Goal: Task Accomplishment & Management: Use online tool/utility

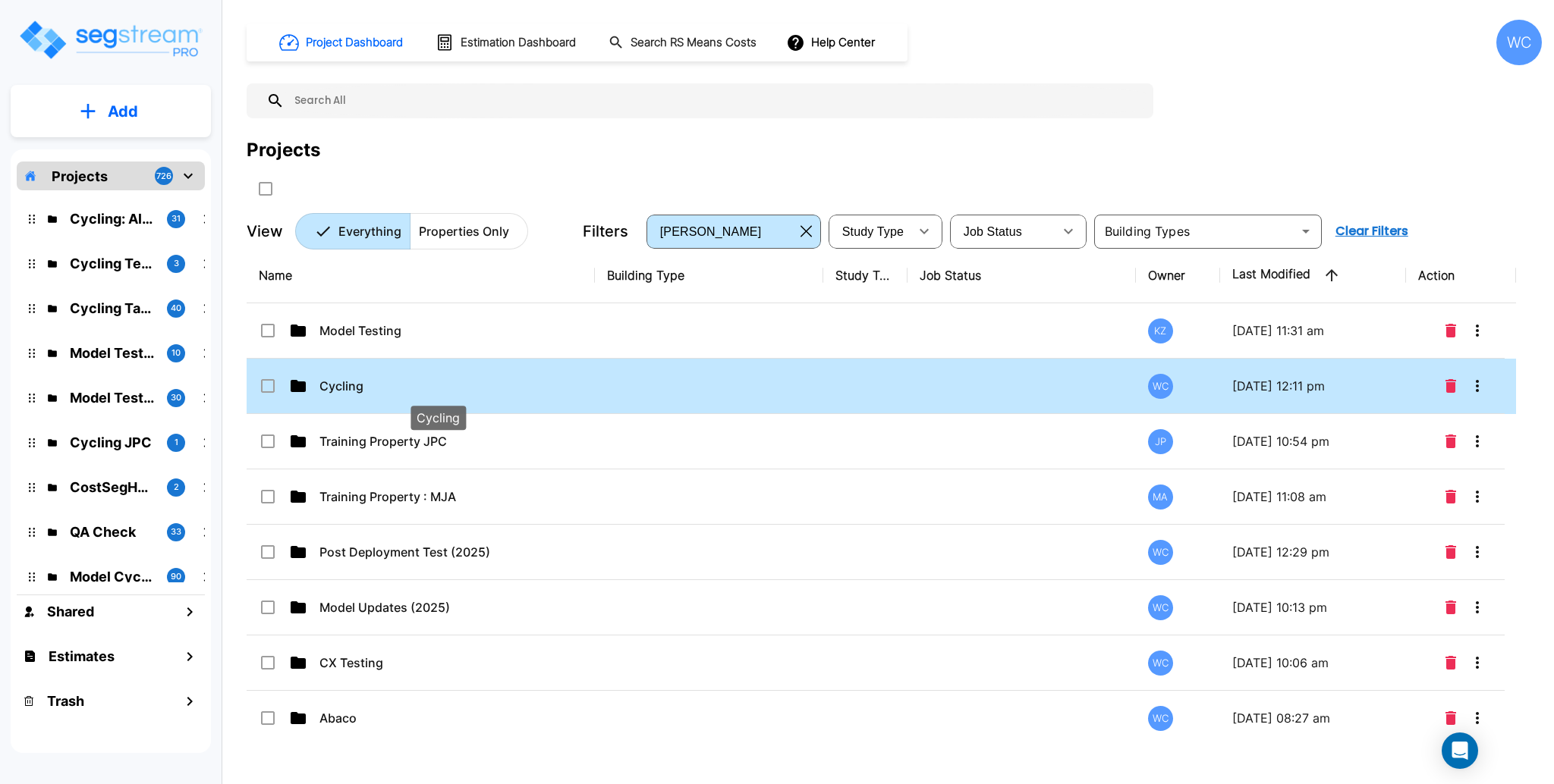
click at [426, 388] on p "Cycling" at bounding box center [438, 385] width 237 height 18
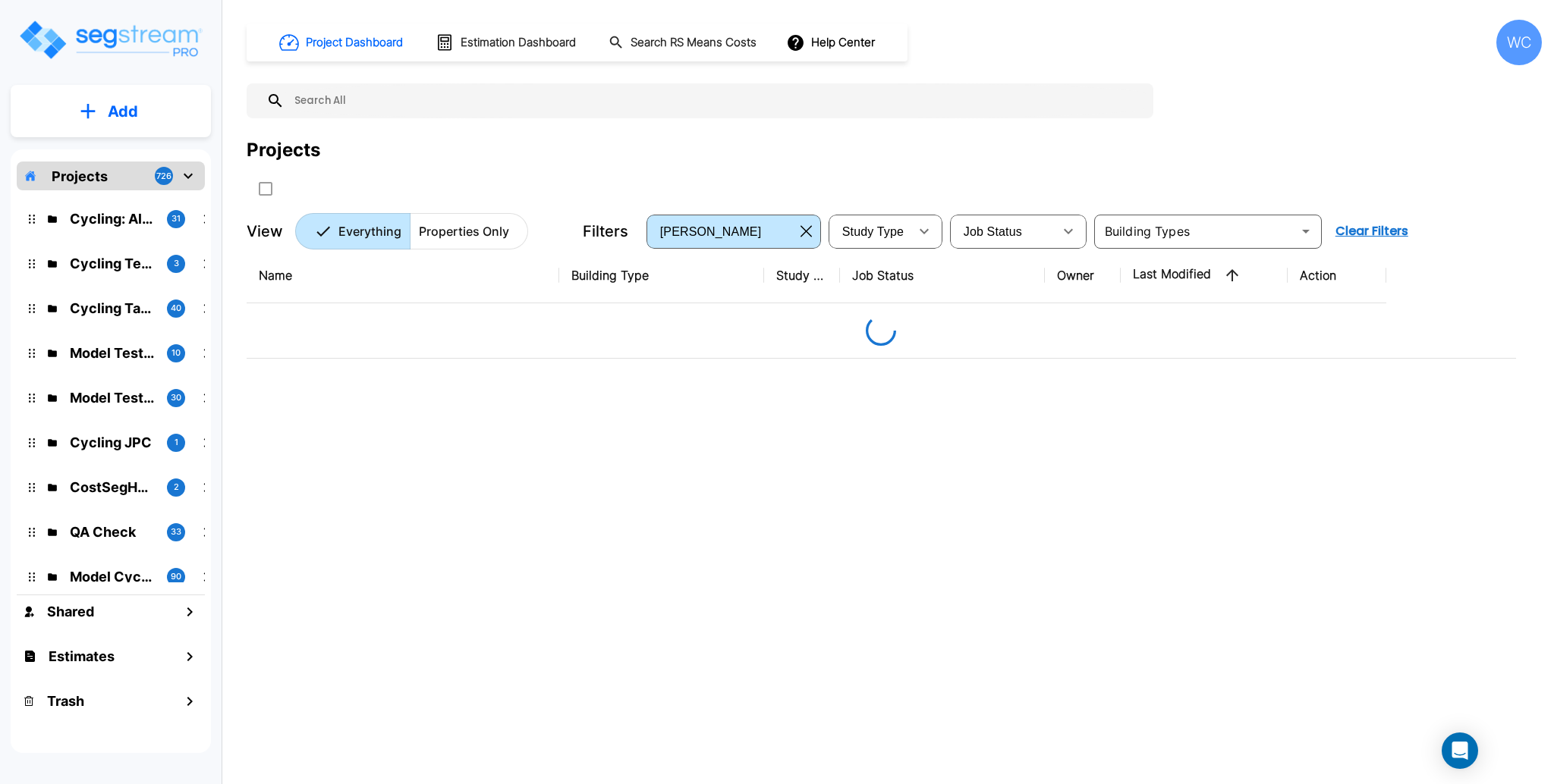
click at [393, 149] on div "Projects" at bounding box center [893, 150] width 1295 height 27
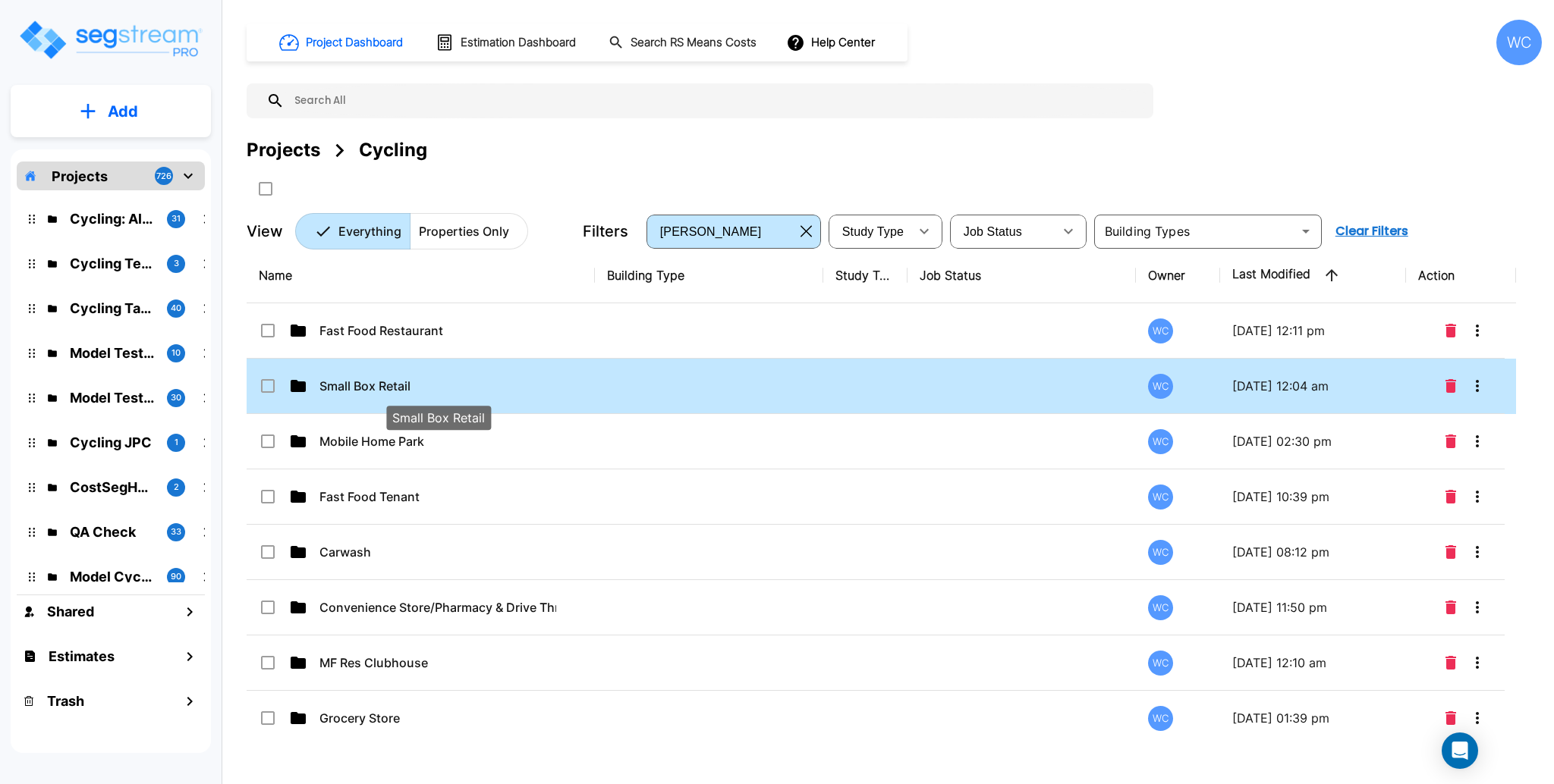
click at [472, 377] on p "Small Box Retail" at bounding box center [438, 385] width 237 height 18
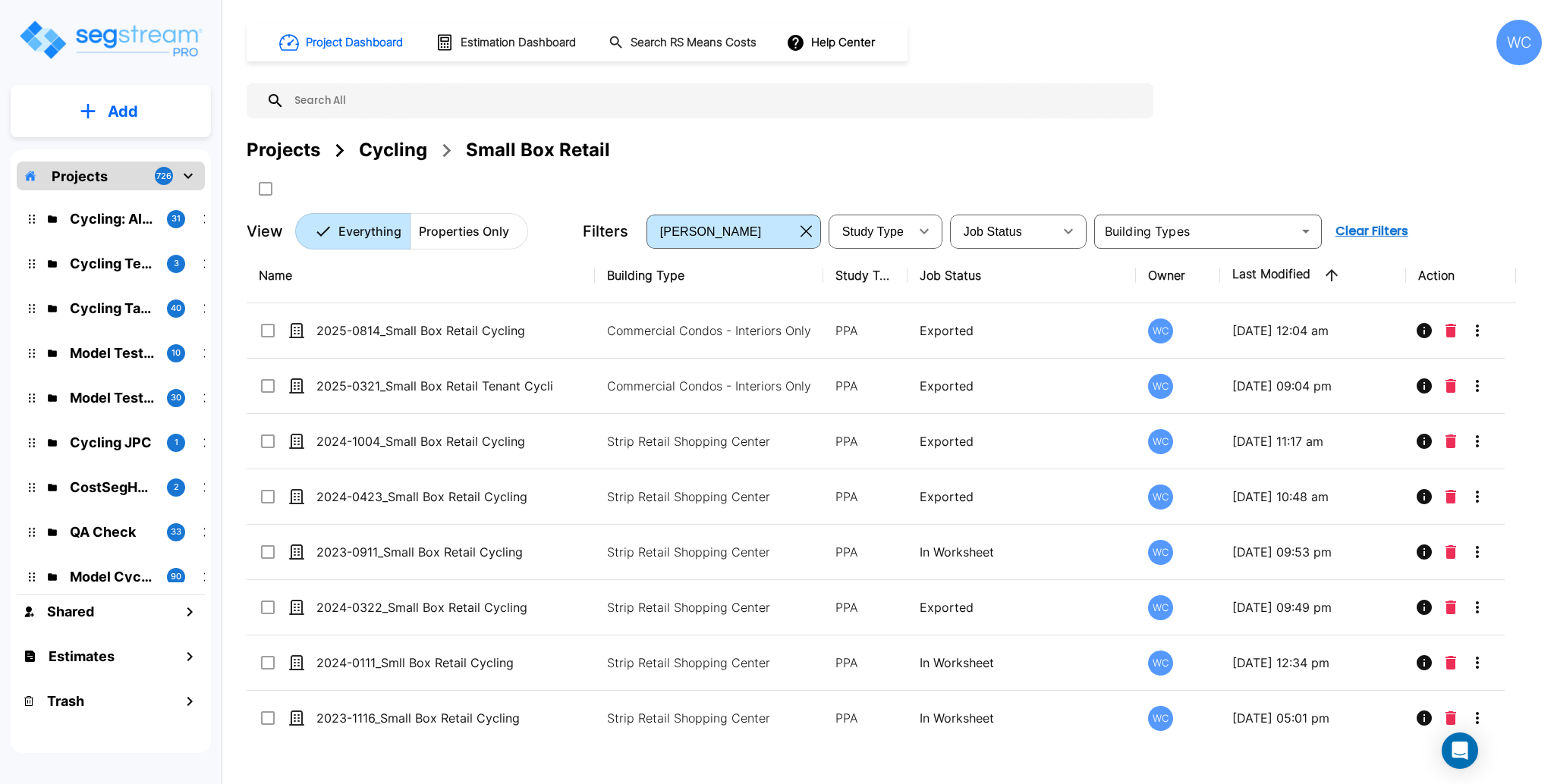
click at [745, 154] on div "Projects Cycling Small Box Retail" at bounding box center [893, 150] width 1295 height 27
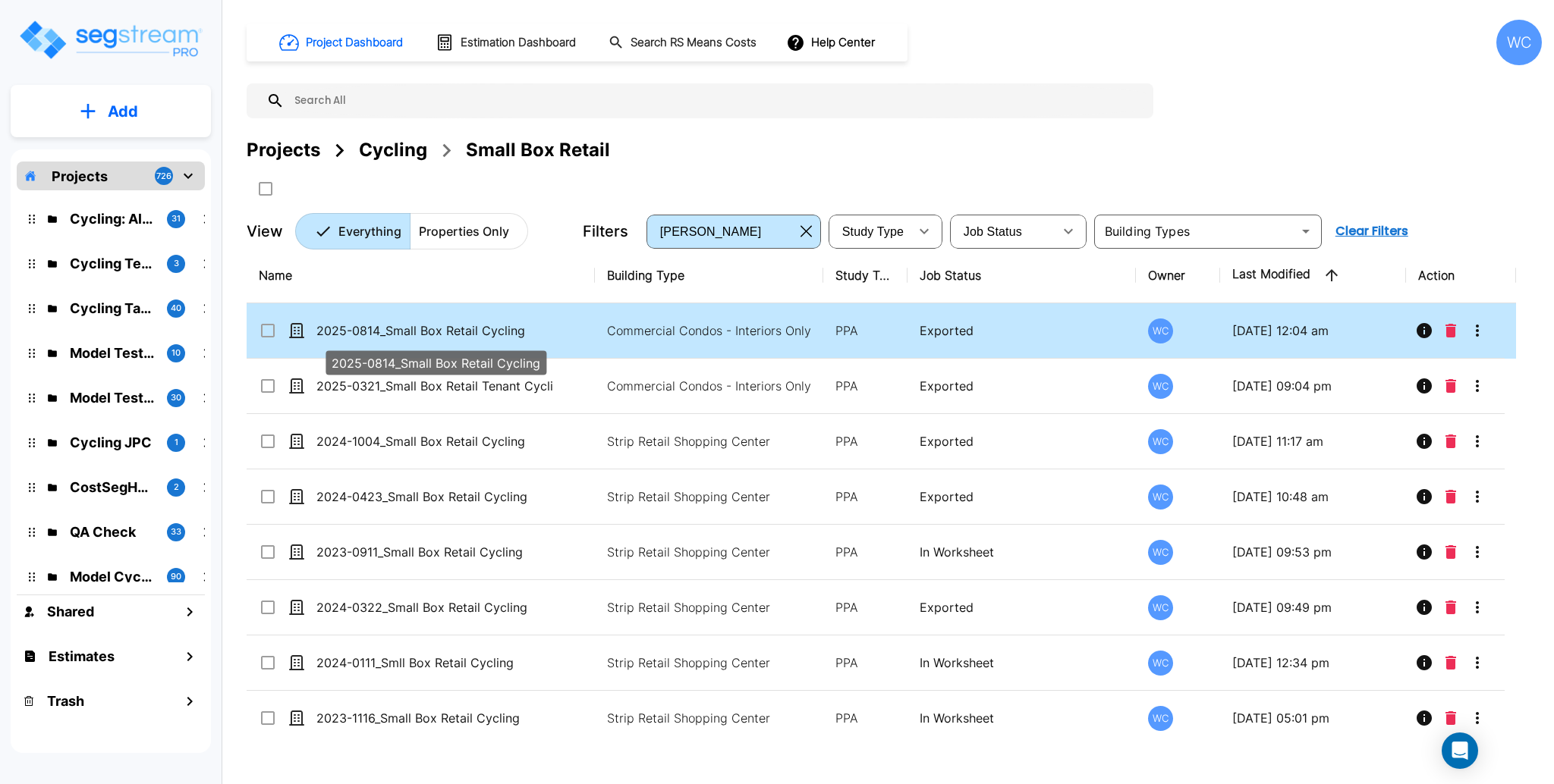
click at [488, 329] on p "2025-0814_Small Box Retail Cycling" at bounding box center [435, 330] width 237 height 18
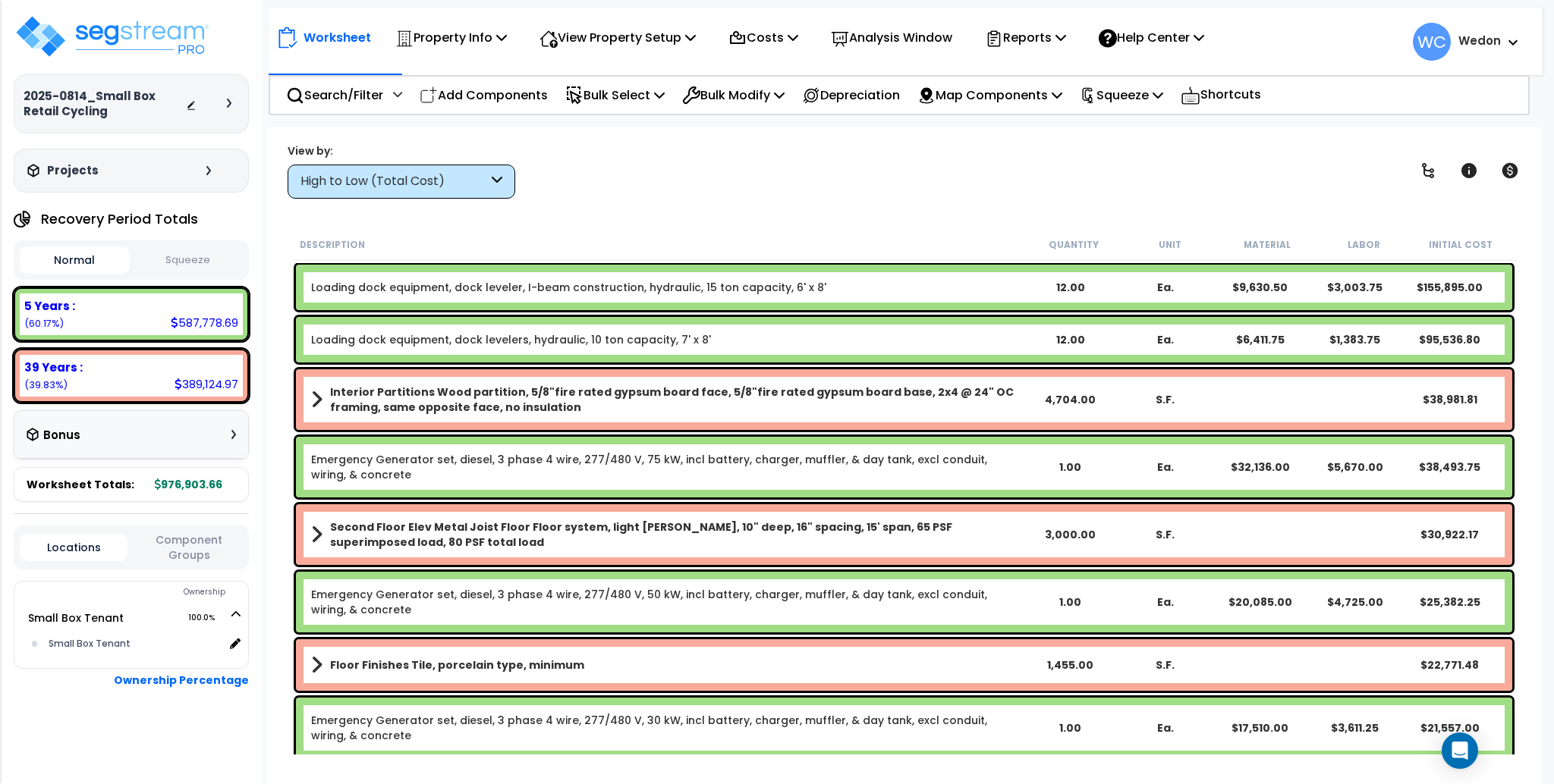
click at [425, 174] on div "High to Low (Total Cost)" at bounding box center [394, 182] width 187 height 17
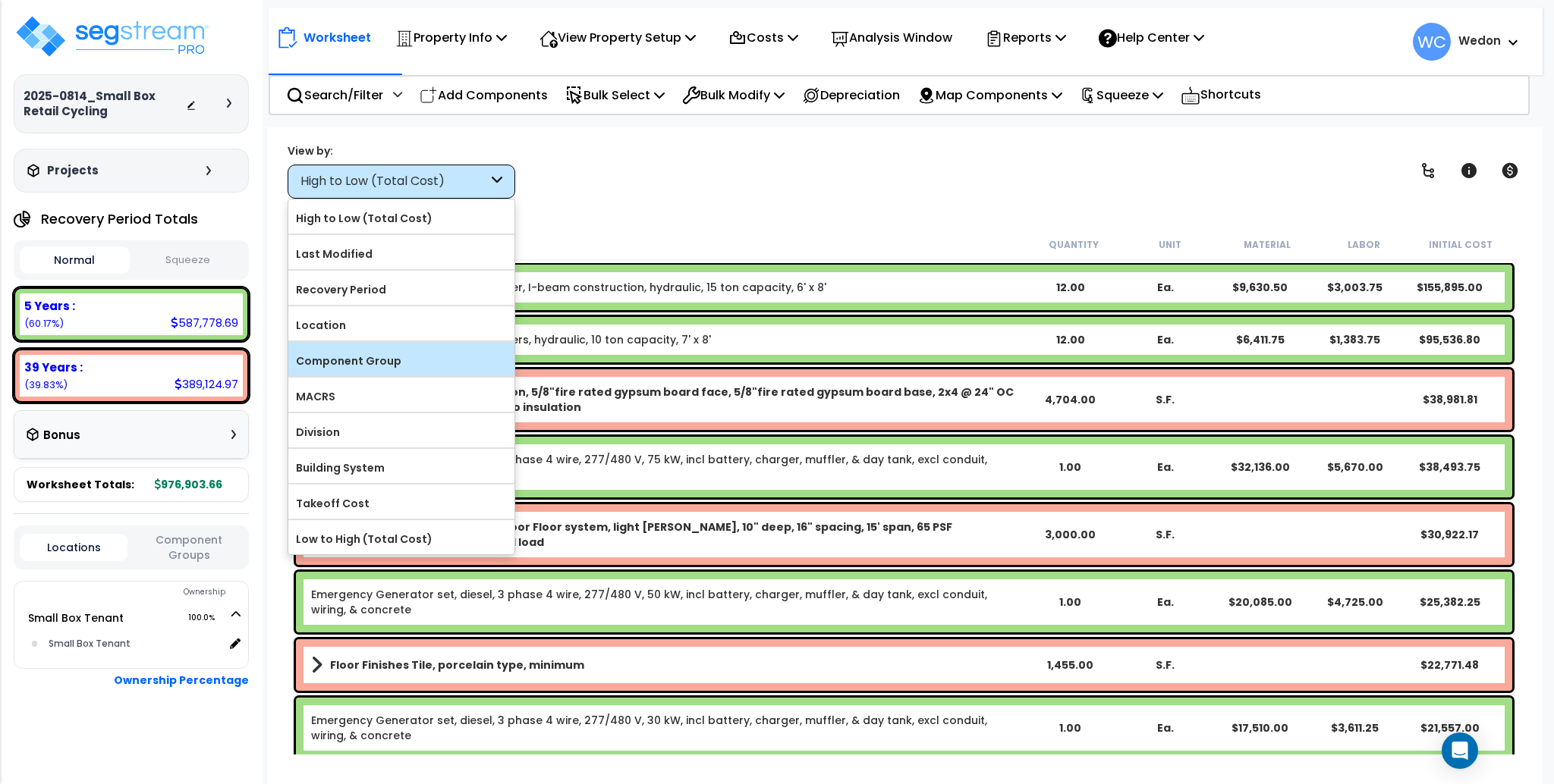
click at [386, 353] on label "Component Group" at bounding box center [401, 361] width 226 height 23
click at [0, 0] on input "Component Group" at bounding box center [0, 0] width 0 height 0
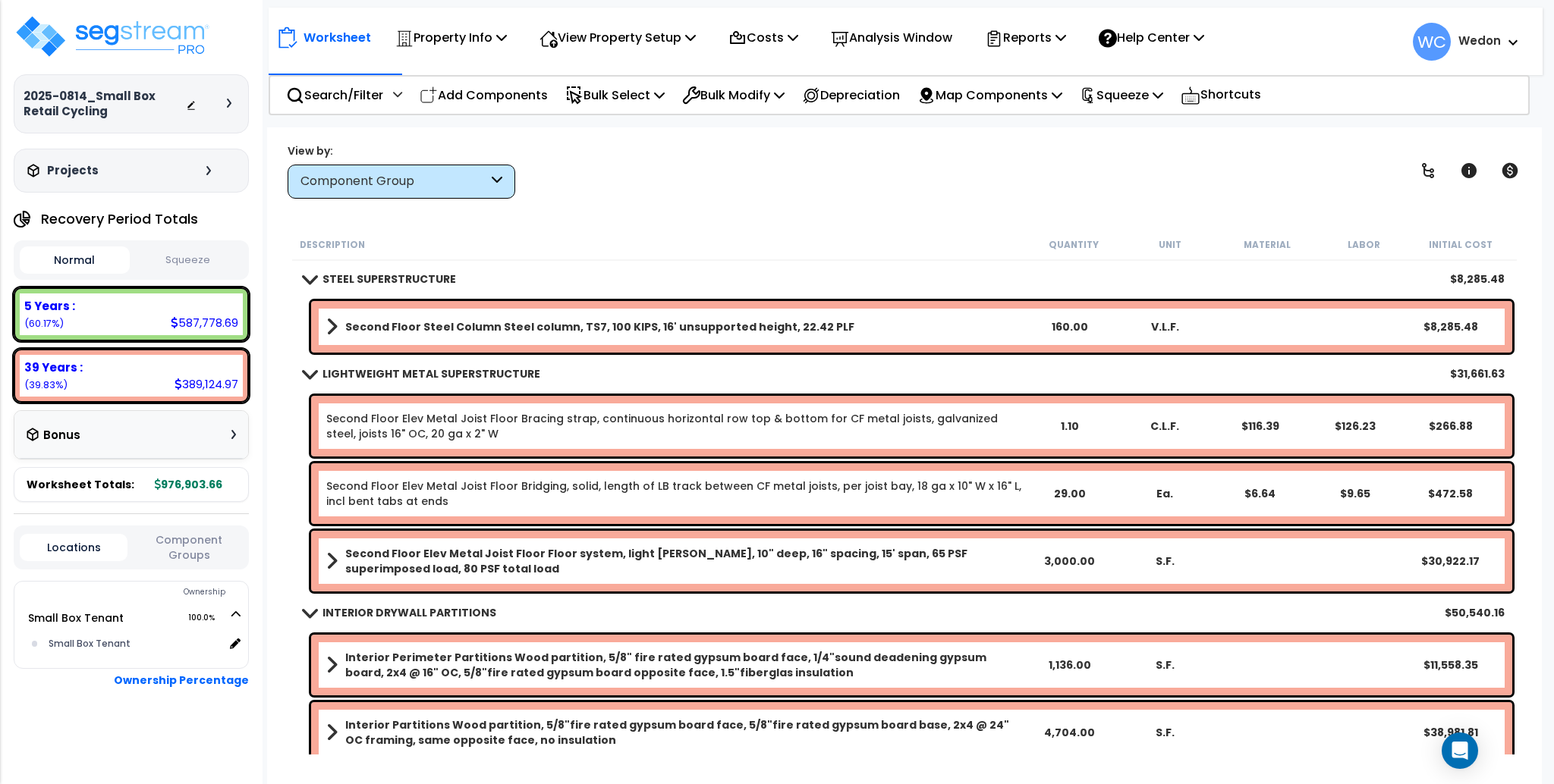
drag, startPoint x: 773, startPoint y: 223, endPoint x: 894, endPoint y: 206, distance: 122.2
click at [773, 222] on div "Worksheet Property Info Property Setup Add Property Unit Template property Clon…" at bounding box center [904, 519] width 1274 height 784
